Goal: Find specific page/section: Find specific page/section

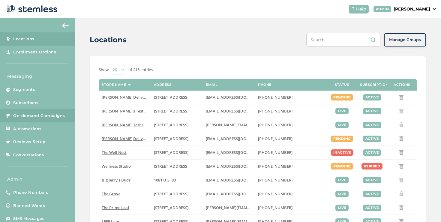
click at [67, 114] on link "On-demand Campaigns" at bounding box center [37, 115] width 75 height 13
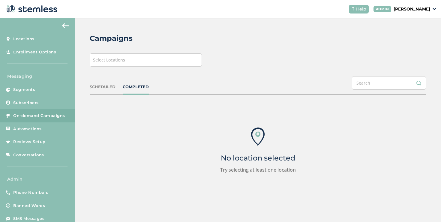
click at [156, 61] on div "Select Locations" at bounding box center [146, 59] width 112 height 13
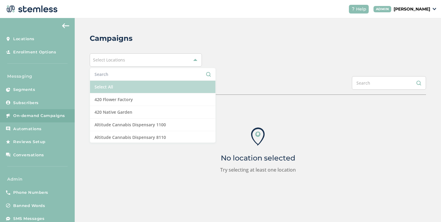
click at [128, 85] on li "Select All" at bounding box center [153, 87] width 126 height 13
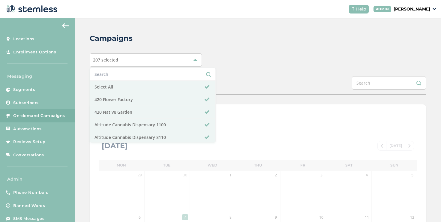
click at [226, 84] on div "SCHEDULED COMPLETED" at bounding box center [258, 85] width 337 height 19
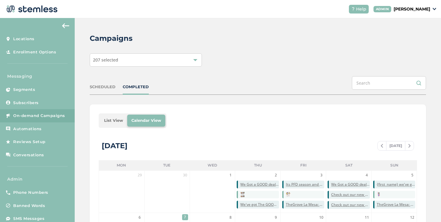
click at [109, 120] on li "List View" at bounding box center [113, 121] width 27 height 12
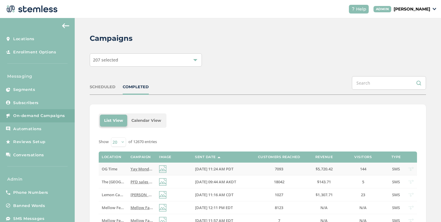
click at [144, 169] on span "Yay Mondays! Get $5 Deals, and 40% Off Your Favorite Brands at OG Time in [GEOG…" at bounding box center [262, 168] width 262 height 5
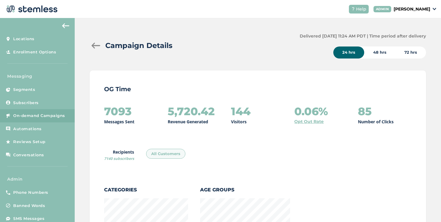
scroll to position [655, 333]
click at [95, 46] on div at bounding box center [96, 46] width 12 height 6
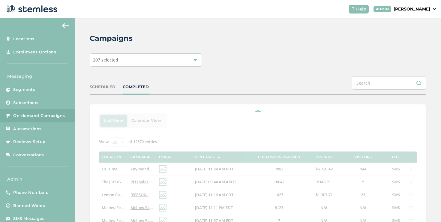
scroll to position [39, 0]
